Goal: Check status: Check status

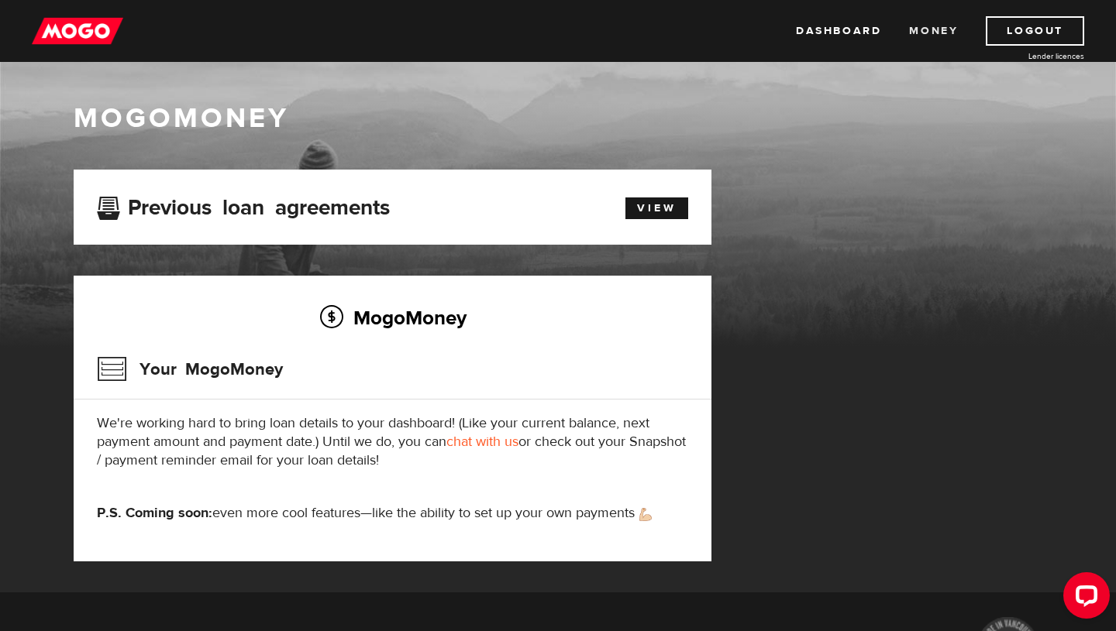
click at [910, 30] on link "Money" at bounding box center [933, 30] width 49 height 29
click at [103, 29] on img at bounding box center [77, 30] width 91 height 29
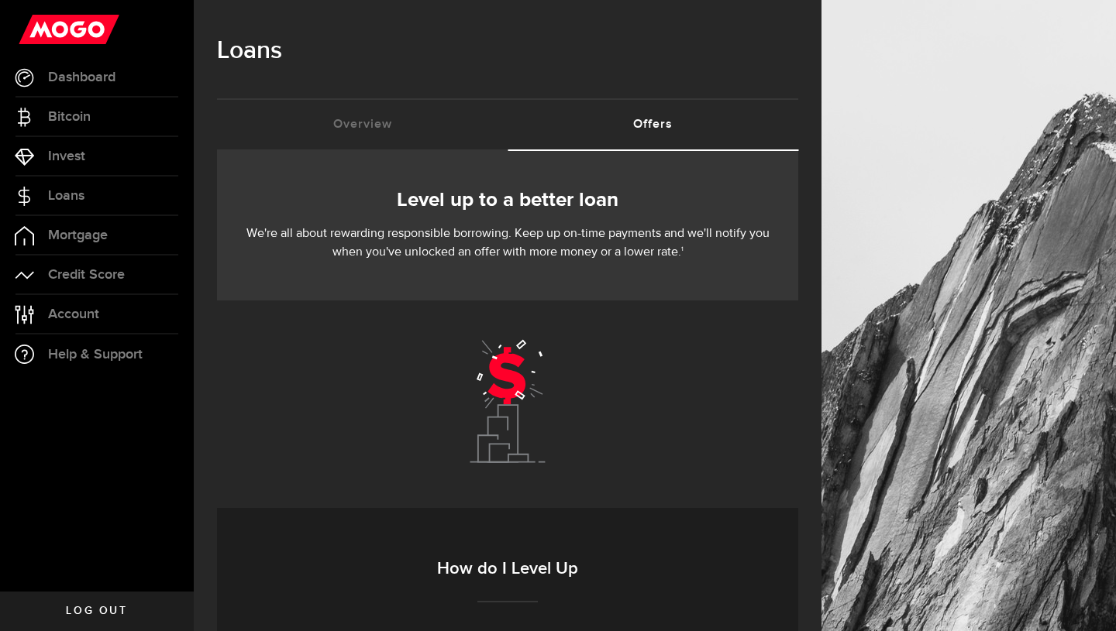
scroll to position [1, 0]
click at [380, 120] on link "Overview (requires attention)" at bounding box center [362, 124] width 291 height 50
